Goal: Check status

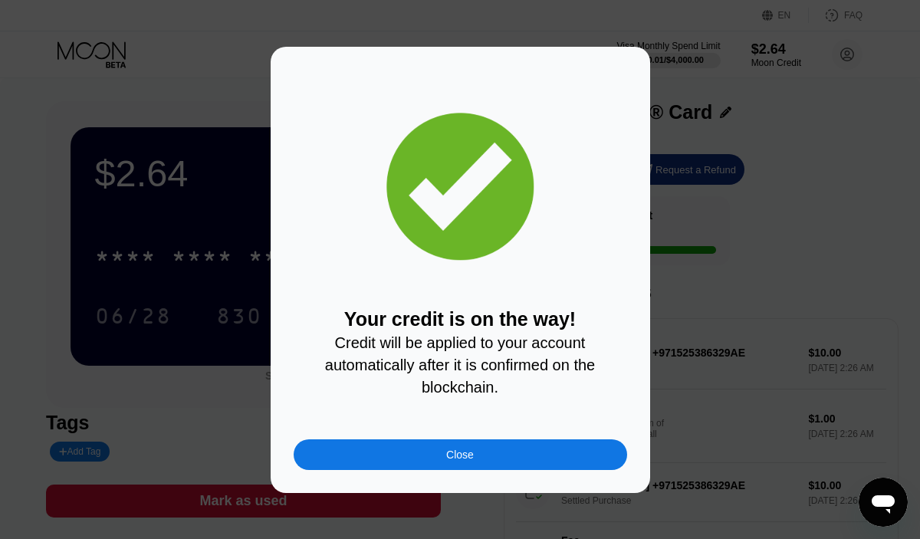
click at [512, 471] on div "Your credit is on the way! Credit will be applied to your account automatically…" at bounding box center [461, 270] width 380 height 446
click at [492, 452] on div "Close" at bounding box center [461, 455] width 334 height 31
